Goal: Task Accomplishment & Management: Use online tool/utility

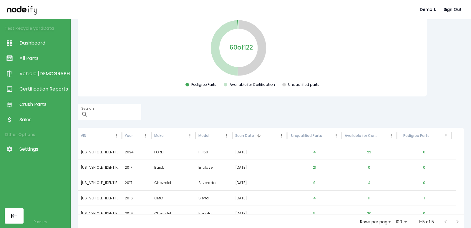
scroll to position [65, 0]
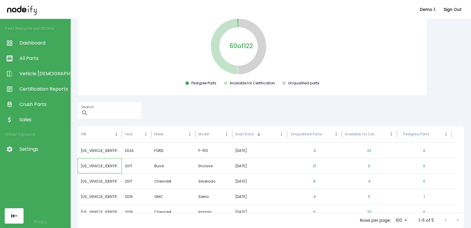
click at [106, 166] on div "5GAKVBKDXHJ343914" at bounding box center [100, 165] width 44 height 15
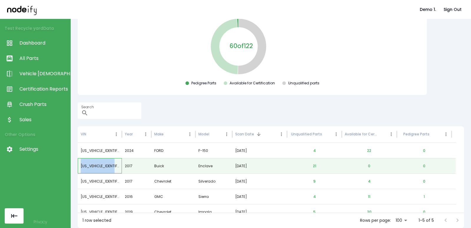
copy div "5GAKVBKDXHJ343914"
click at [154, 63] on div "60 of 122 Pedigree Parts Available for Certification Unqualified parts" at bounding box center [252, 52] width 340 height 70
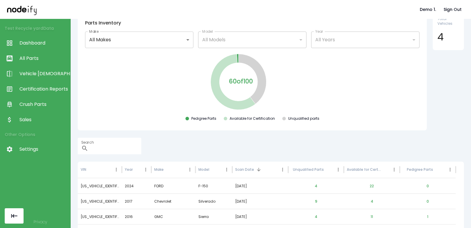
scroll to position [65, 0]
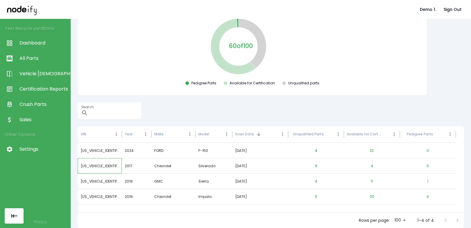
click at [107, 166] on div "1GCNKNEH0HZ319319" at bounding box center [100, 165] width 44 height 15
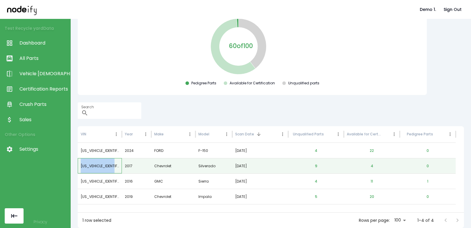
click at [107, 166] on div "1GCNKNEH0HZ319319" at bounding box center [100, 165] width 44 height 15
copy div "1GCNKNEH0HZ319319"
click at [103, 92] on div "60 of 100 Pedigree Parts Available for Certification Unqualified parts" at bounding box center [252, 54] width 349 height 82
